Goal: Task Accomplishment & Management: Use online tool/utility

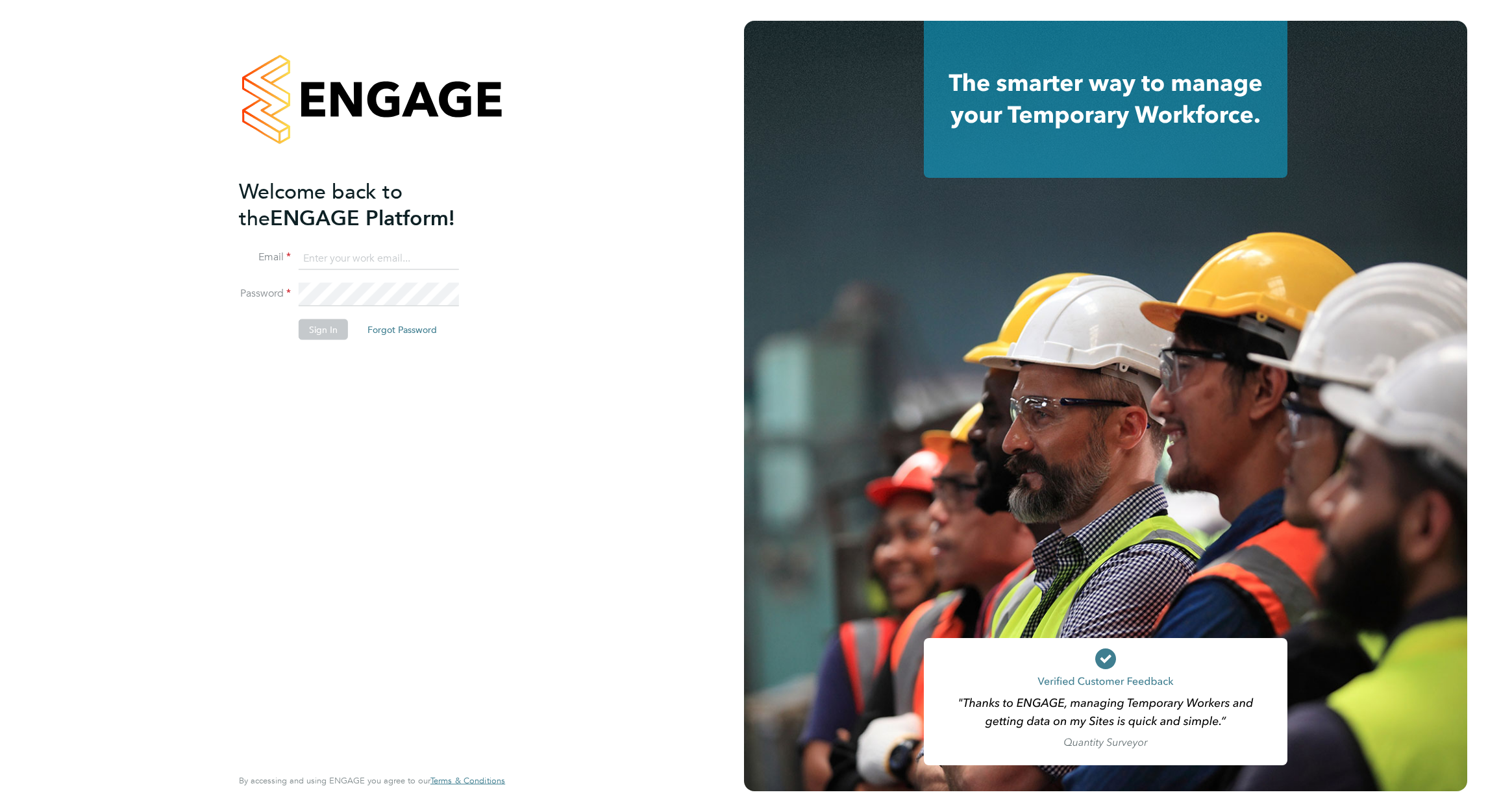
type input "david.blears@buildrec.com"
click at [332, 327] on button "Sign In" at bounding box center [323, 330] width 49 height 21
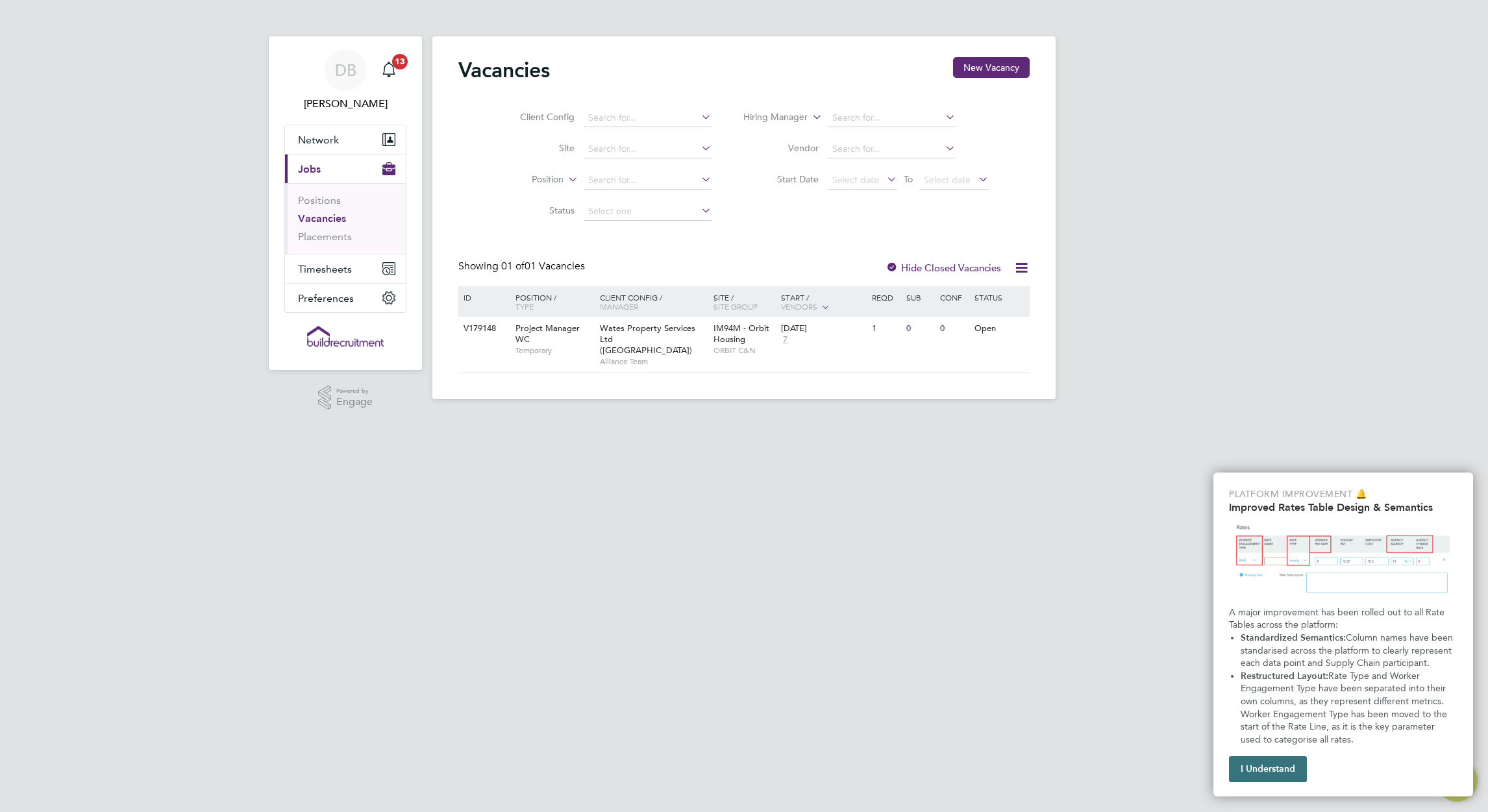
click at [1283, 768] on button "I Understand" at bounding box center [1268, 769] width 78 height 26
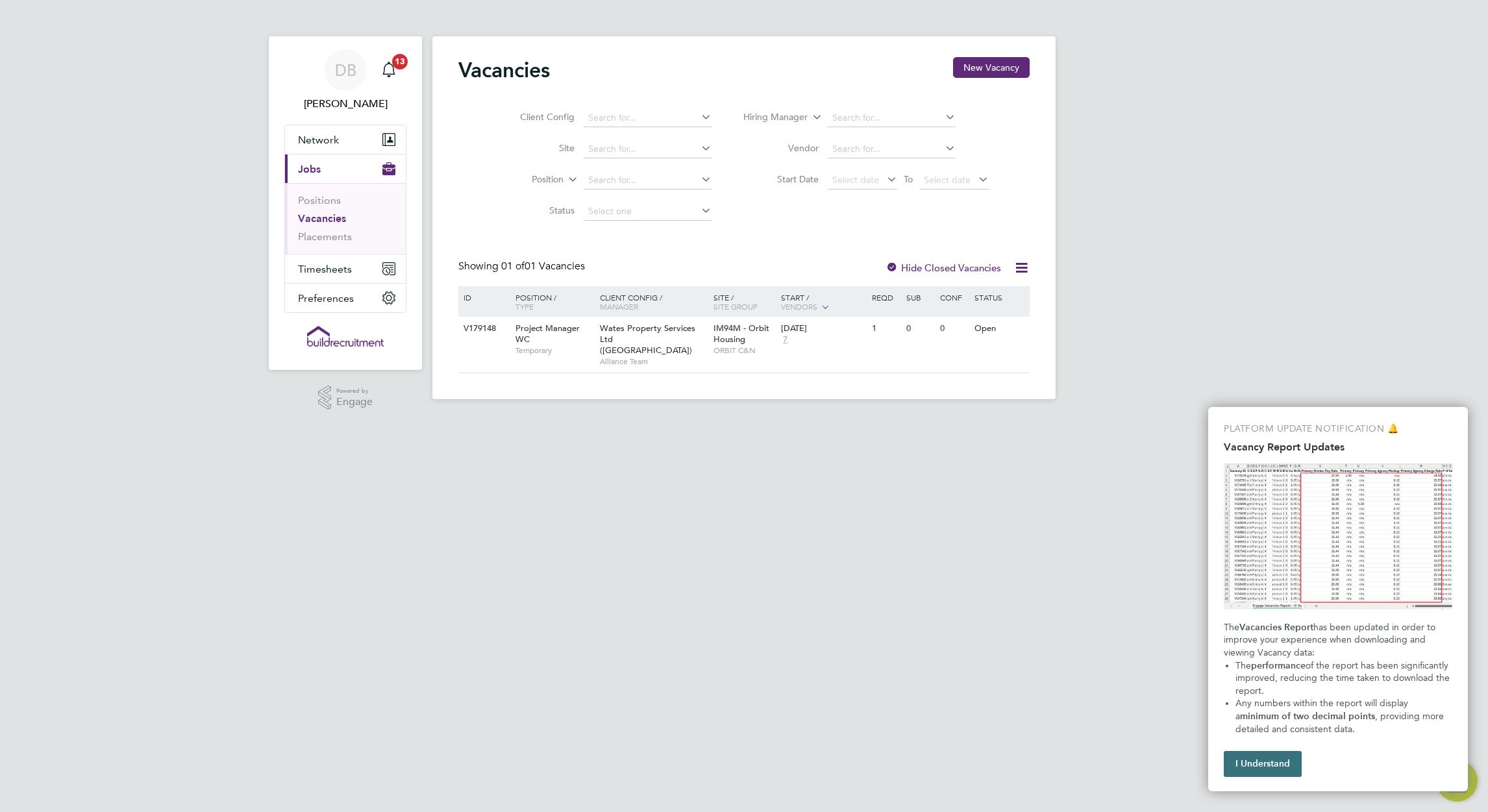
click at [1257, 773] on button "I Understand" at bounding box center [1262, 764] width 78 height 26
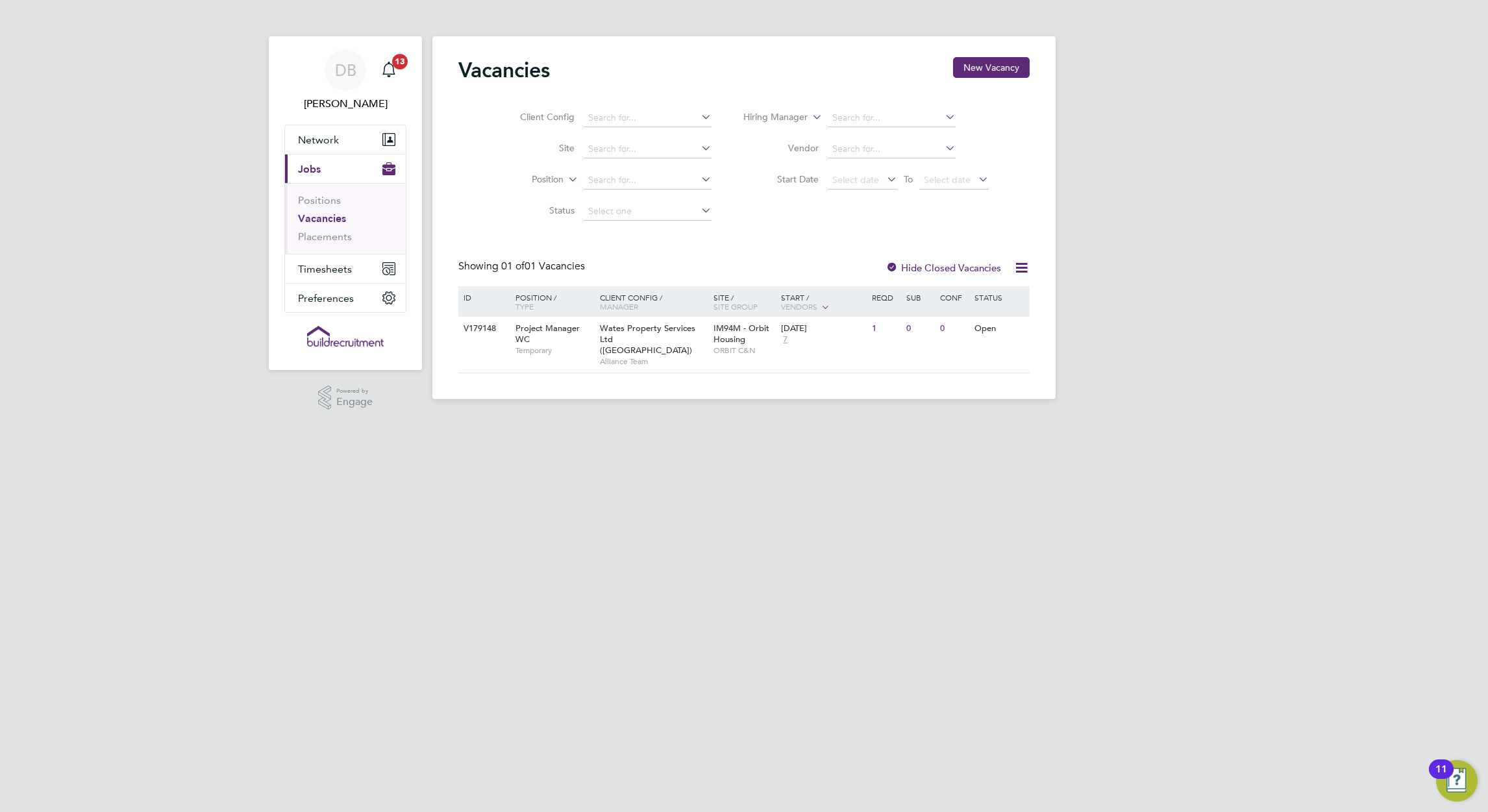
click at [893, 267] on div at bounding box center [892, 269] width 13 height 13
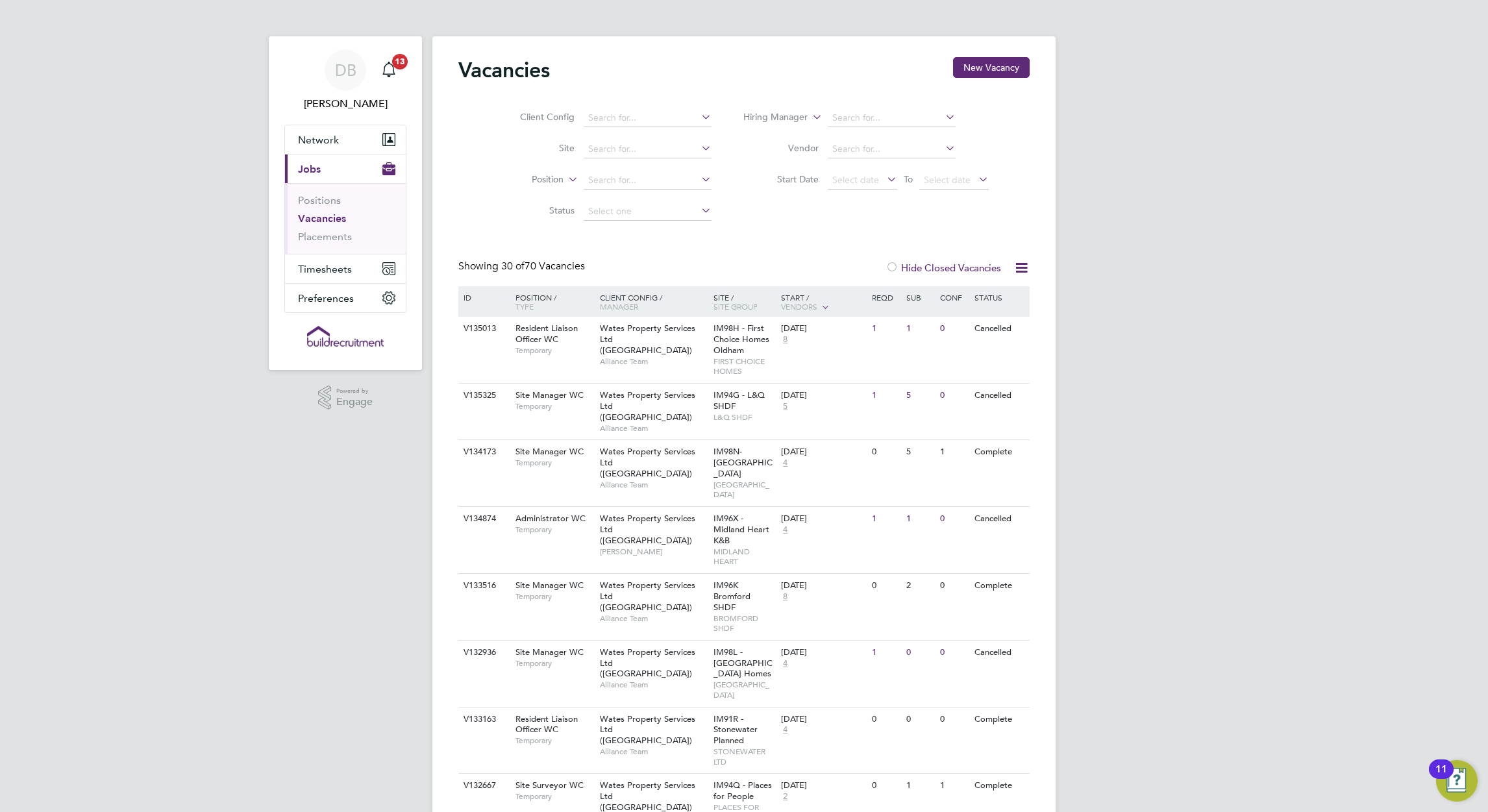
click at [892, 268] on div at bounding box center [892, 269] width 13 height 13
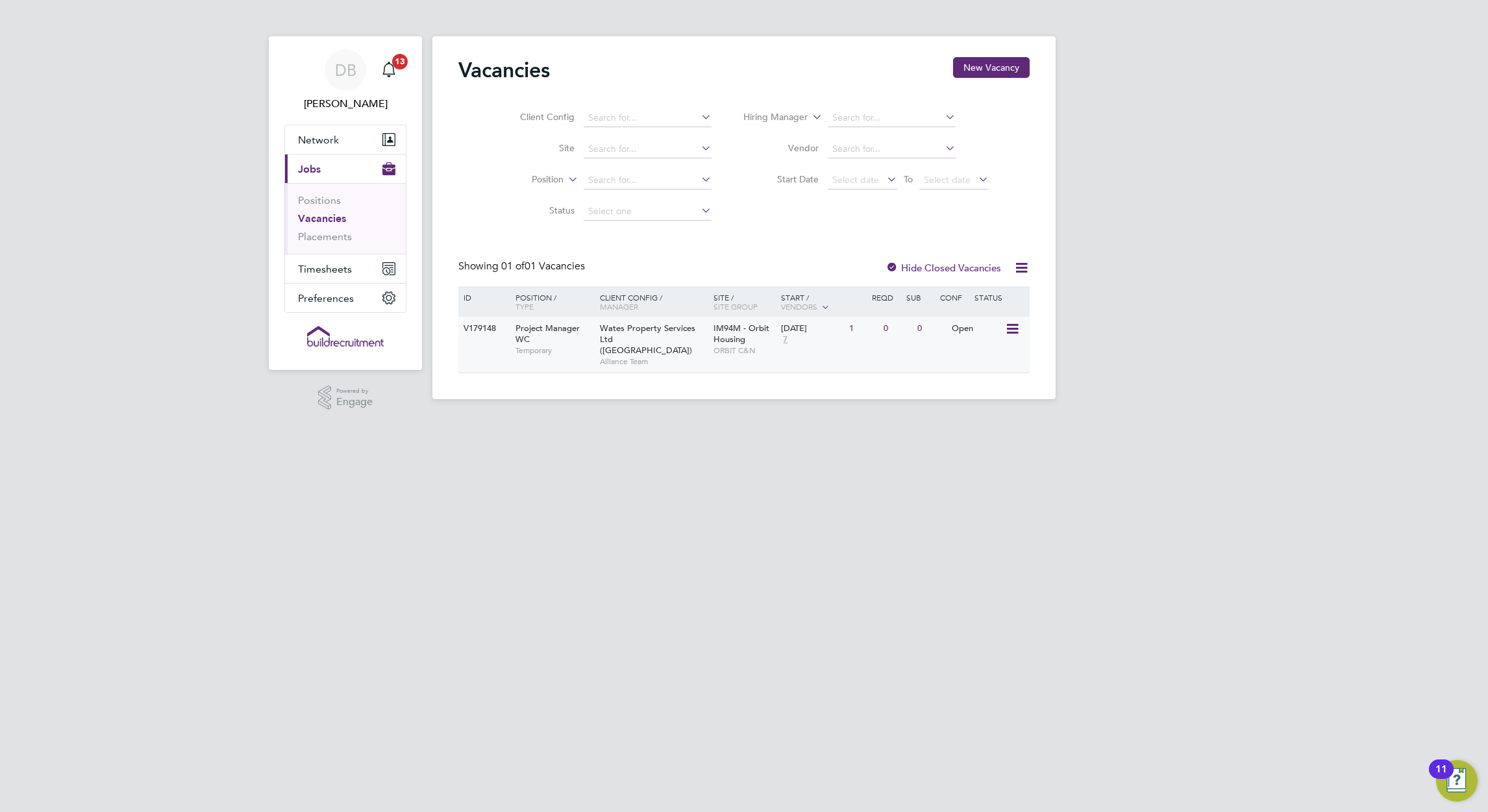
click at [634, 339] on span "Wates Property Services Ltd ([GEOGRAPHIC_DATA])" at bounding box center [648, 339] width 96 height 33
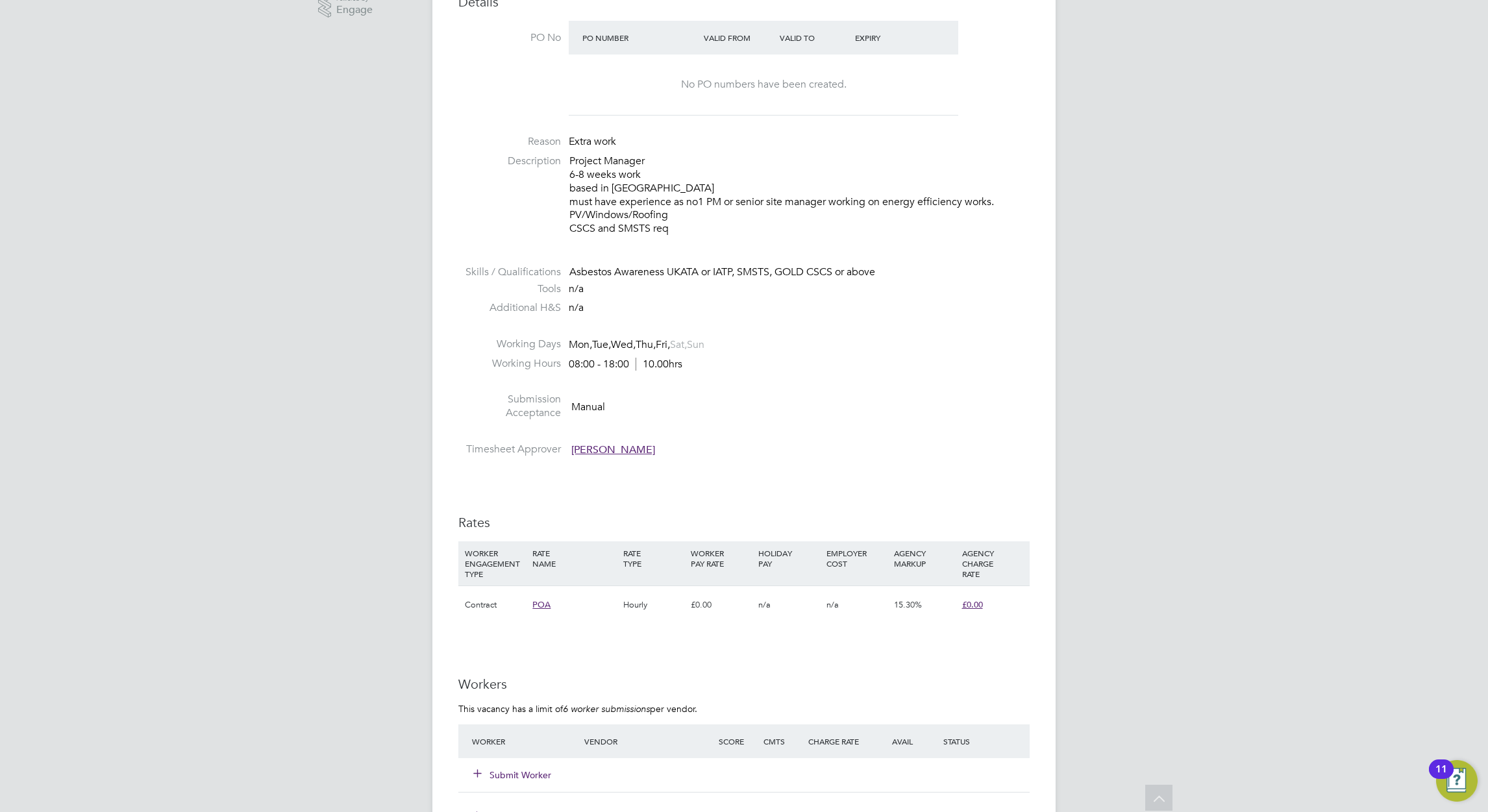
scroll to position [389, 0]
drag, startPoint x: 683, startPoint y: 233, endPoint x: 555, endPoint y: 233, distance: 128.0
click at [555, 233] on li "Description Project Manager 6-8 weeks work based in leamington Spa must have ex…" at bounding box center [744, 204] width 571 height 94
drag, startPoint x: 595, startPoint y: 240, endPoint x: 828, endPoint y: 244, distance: 233.0
click at [828, 244] on li "Description Project Manager 6-8 weeks work based in leamington Spa must have ex…" at bounding box center [744, 204] width 571 height 94
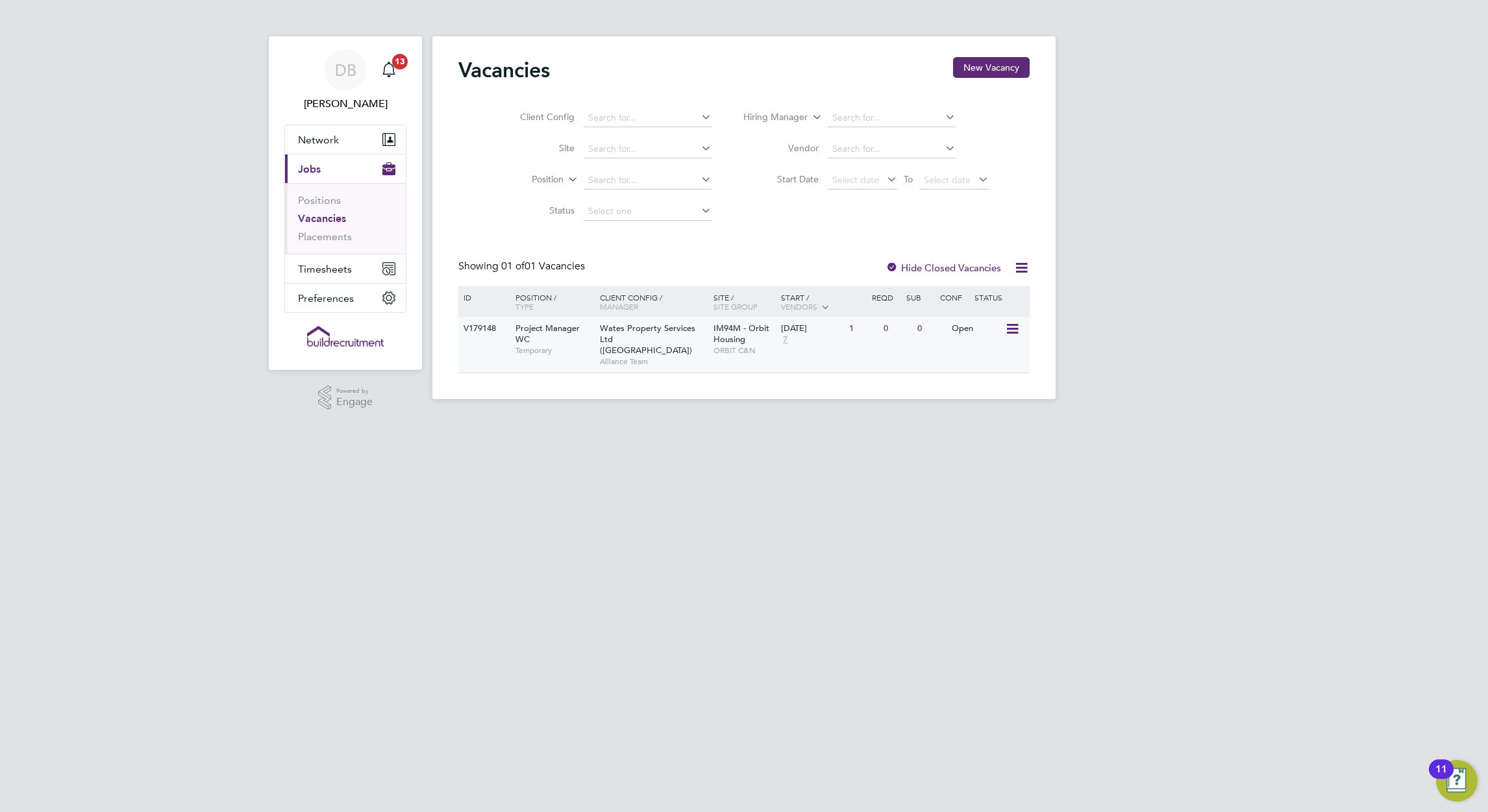
click at [555, 327] on span "Project Manager WC" at bounding box center [547, 334] width 64 height 22
click at [1007, 332] on icon at bounding box center [1011, 329] width 13 height 15
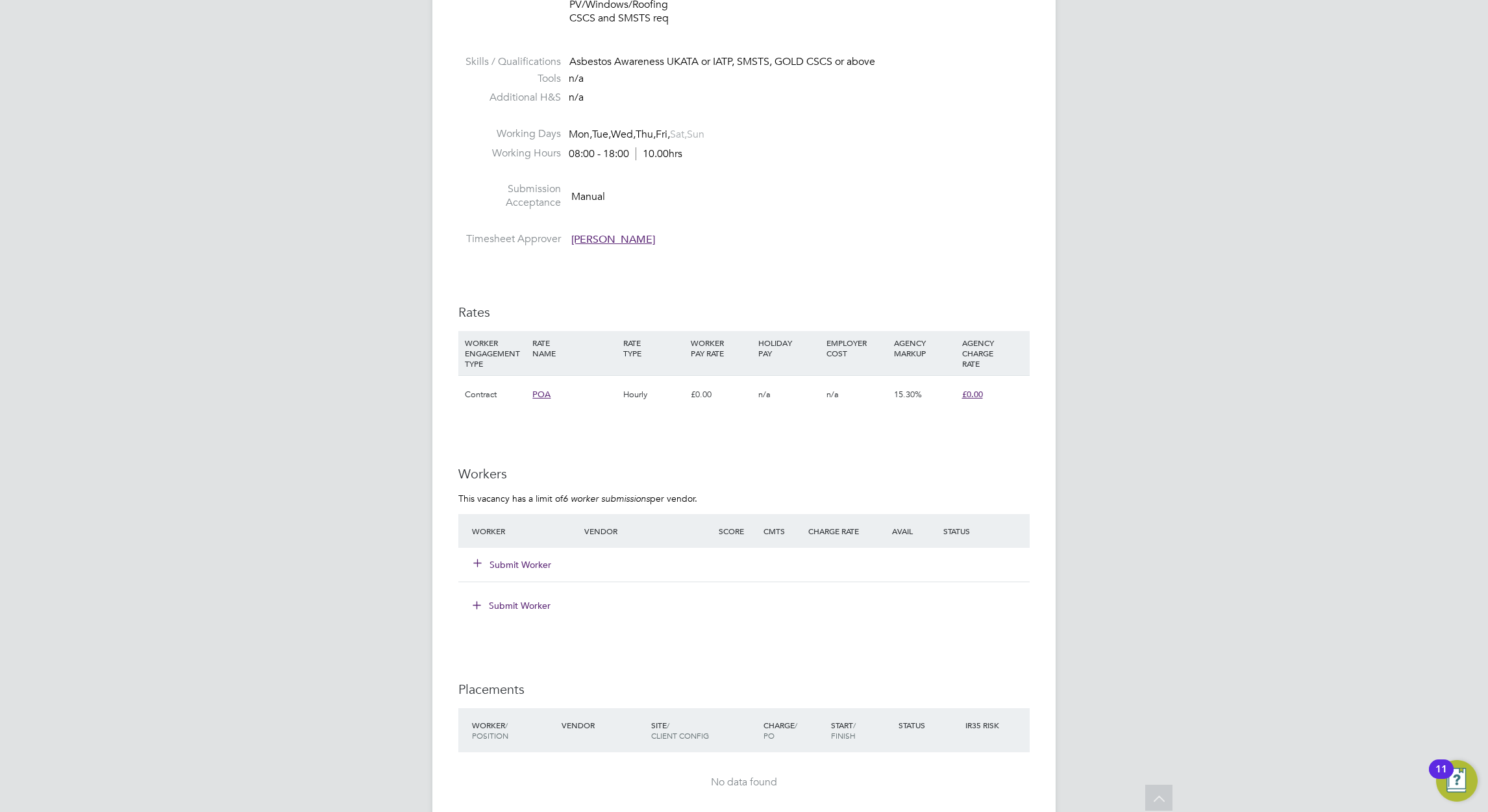
scroll to position [682, 0]
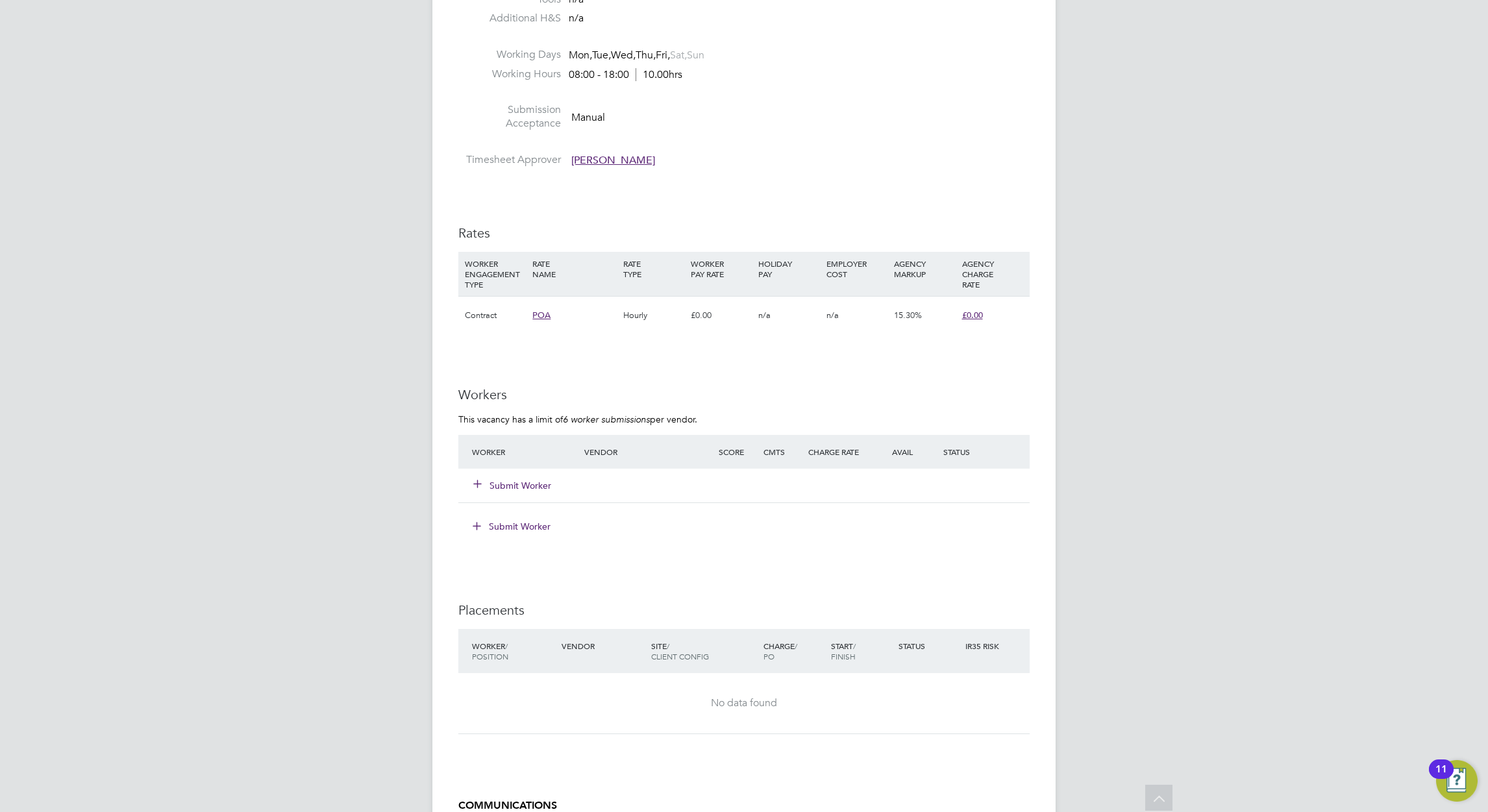
click at [518, 481] on button "Submit Worker" at bounding box center [513, 485] width 78 height 13
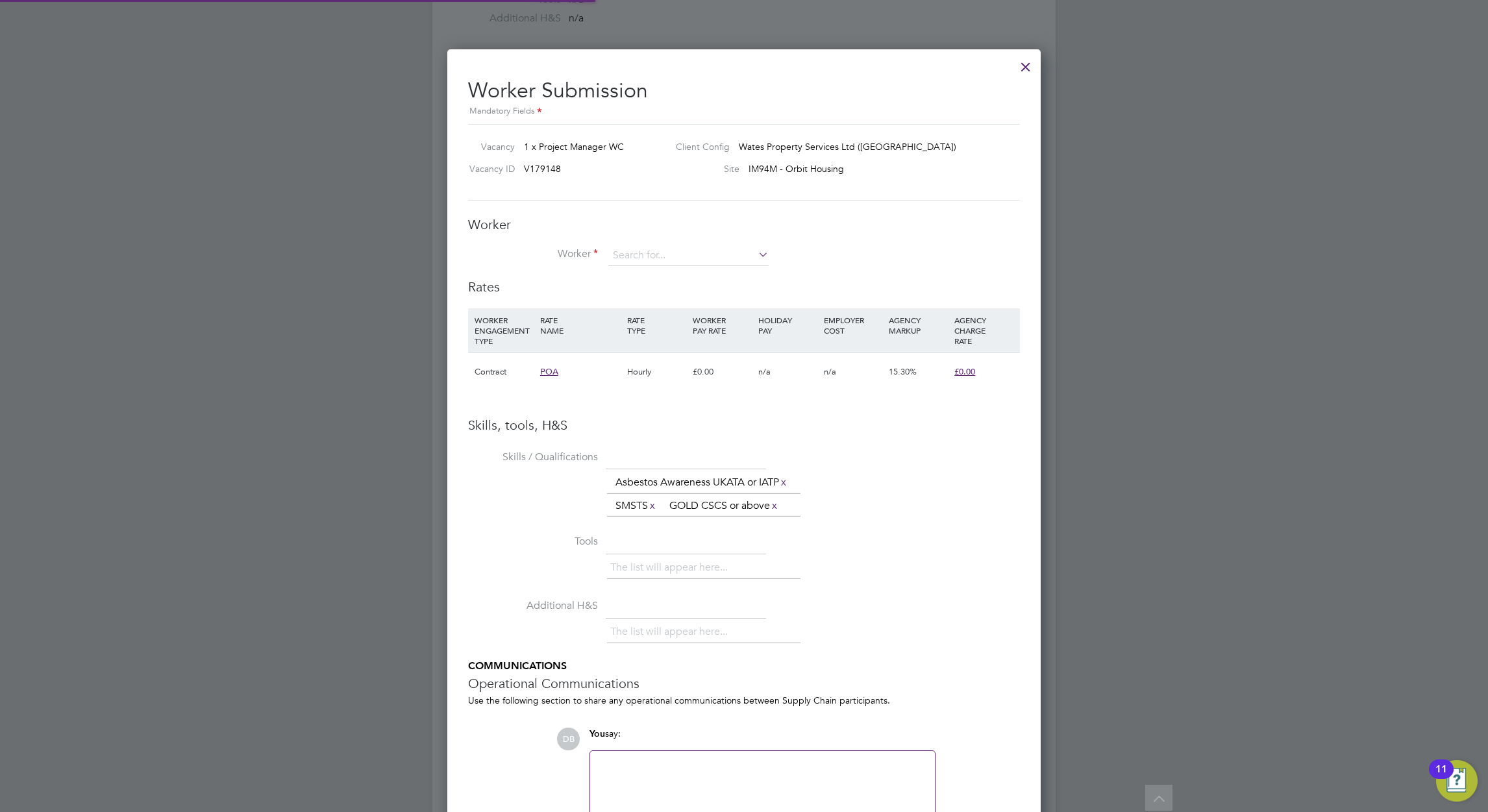
scroll to position [841, 594]
click at [657, 269] on li "[PERSON_NAME] sell (230014)" at bounding box center [688, 274] width 161 height 18
type input "[PERSON_NAME] (230014)"
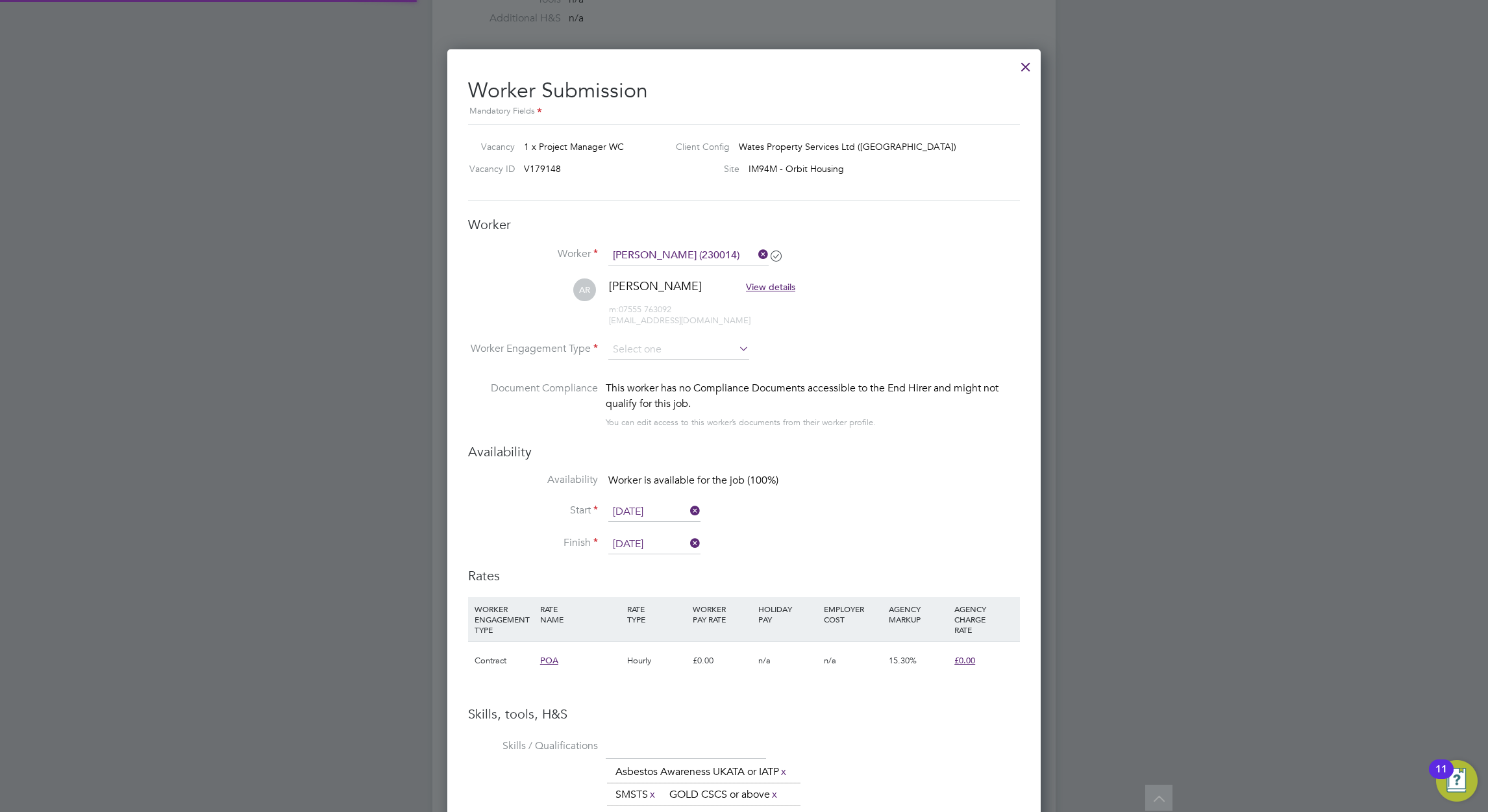
scroll to position [1128, 594]
click at [706, 351] on input at bounding box center [679, 350] width 141 height 19
click at [672, 369] on li "Contract" at bounding box center [678, 367] width 142 height 17
type input "Contract"
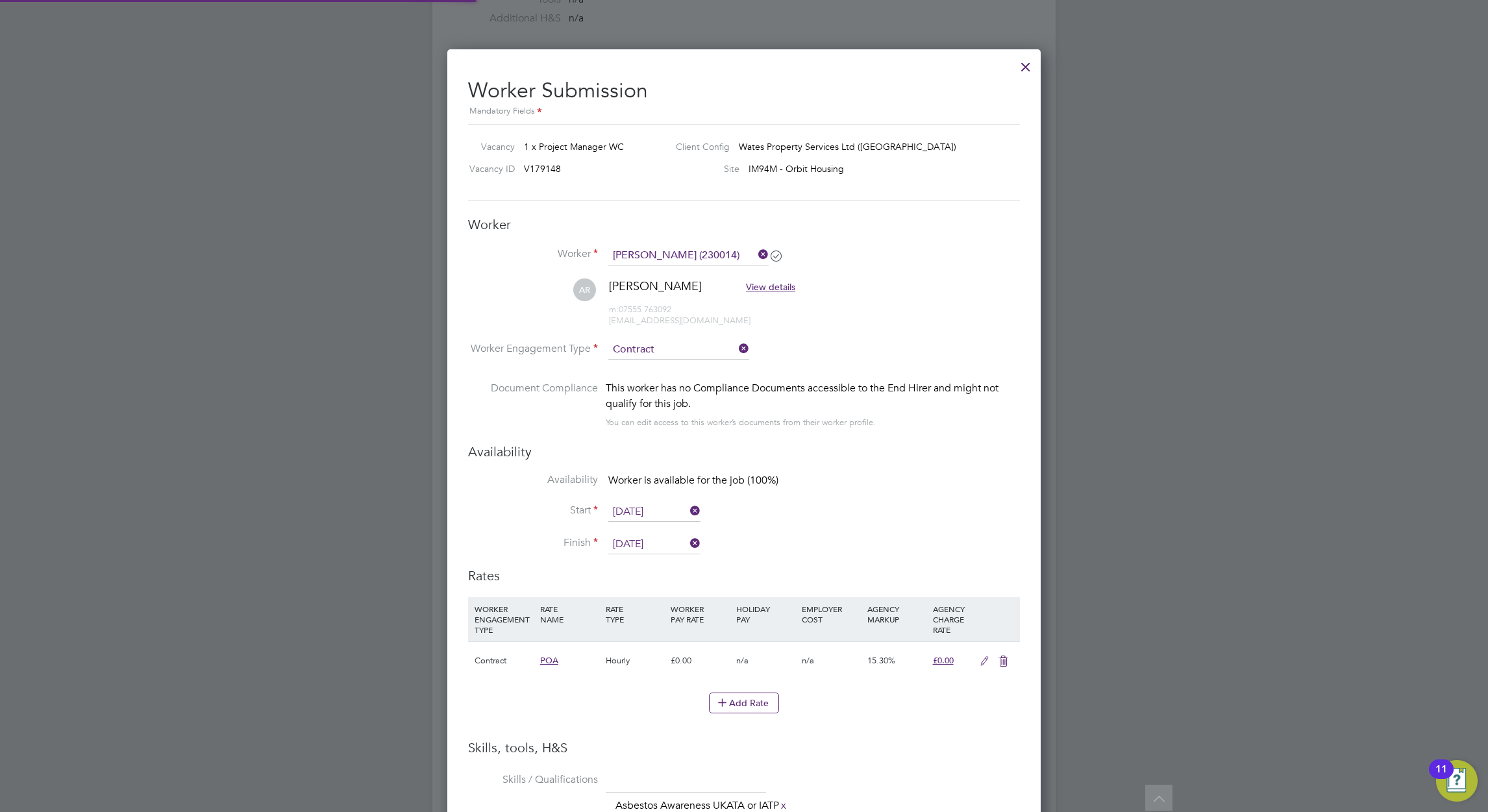
scroll to position [0, 0]
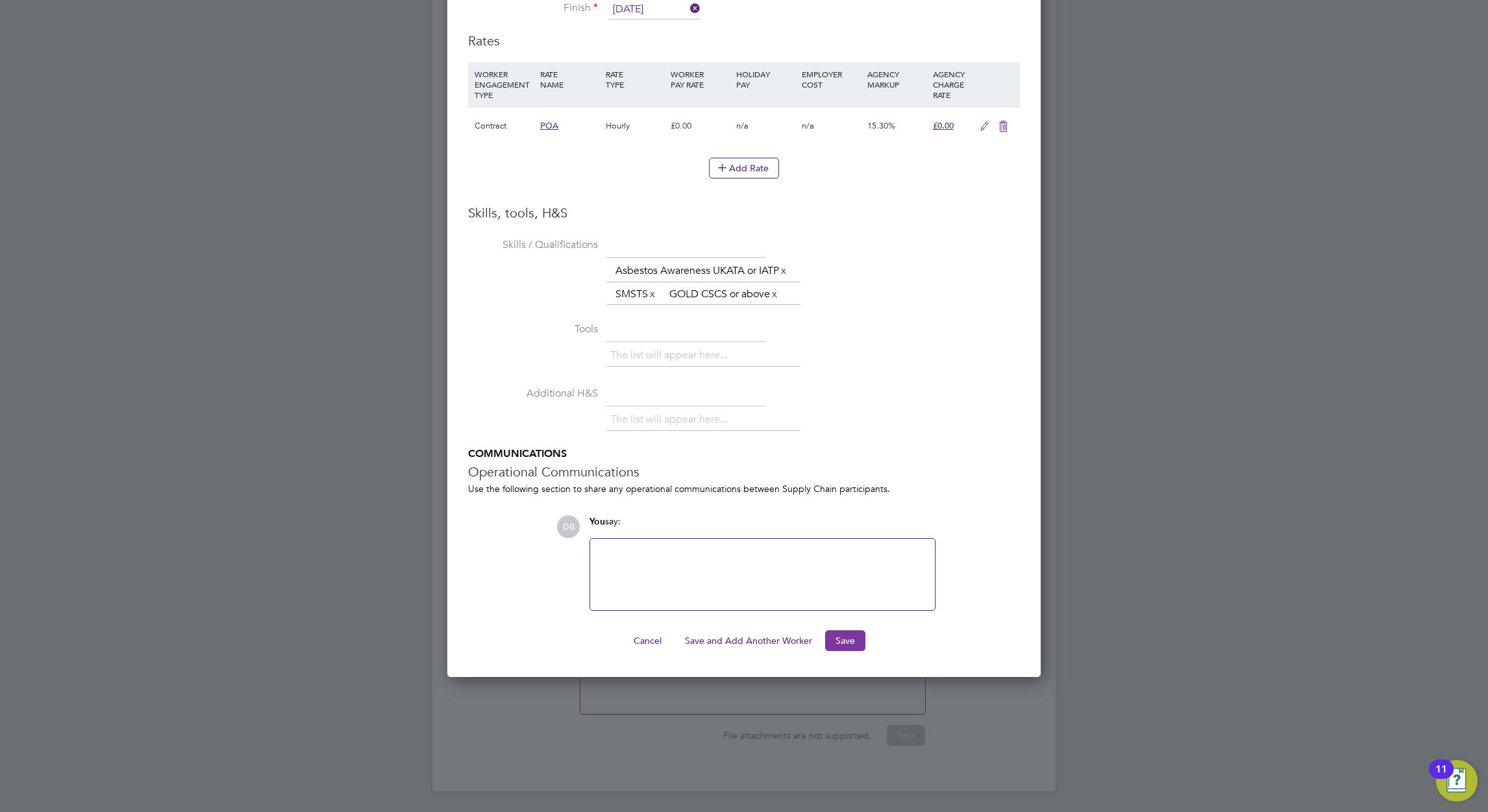
click at [847, 635] on button "Save" at bounding box center [845, 641] width 40 height 21
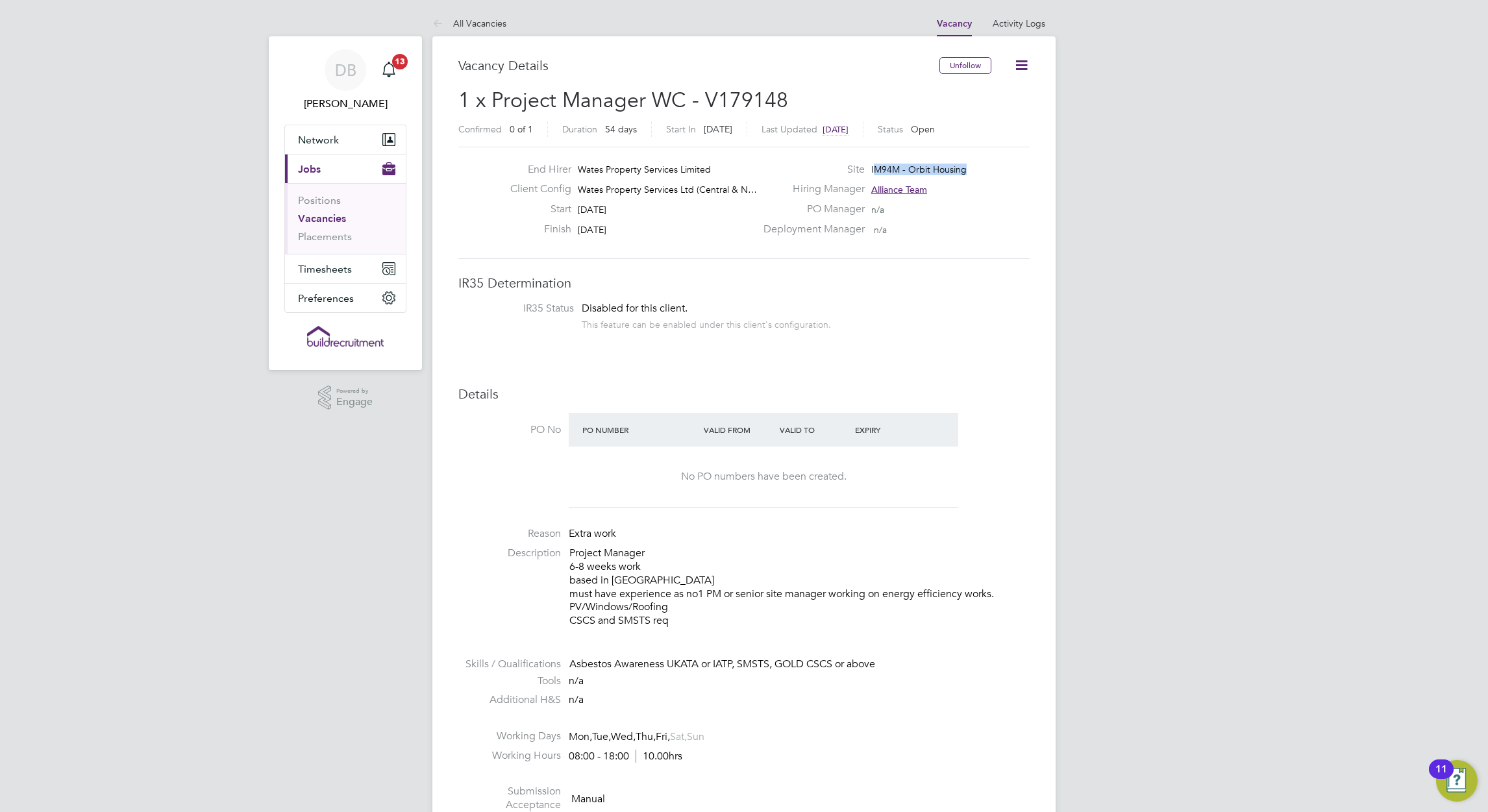
drag, startPoint x: 872, startPoint y: 168, endPoint x: 974, endPoint y: 168, distance: 102.0
click at [974, 168] on div "Site IM94M - Orbit Housing" at bounding box center [896, 173] width 279 height 20
drag, startPoint x: 974, startPoint y: 168, endPoint x: 952, endPoint y: 167, distance: 22.0
copy span "M94M - Orbit Housing"
